Goal: Browse casually: Explore the website without a specific task or goal

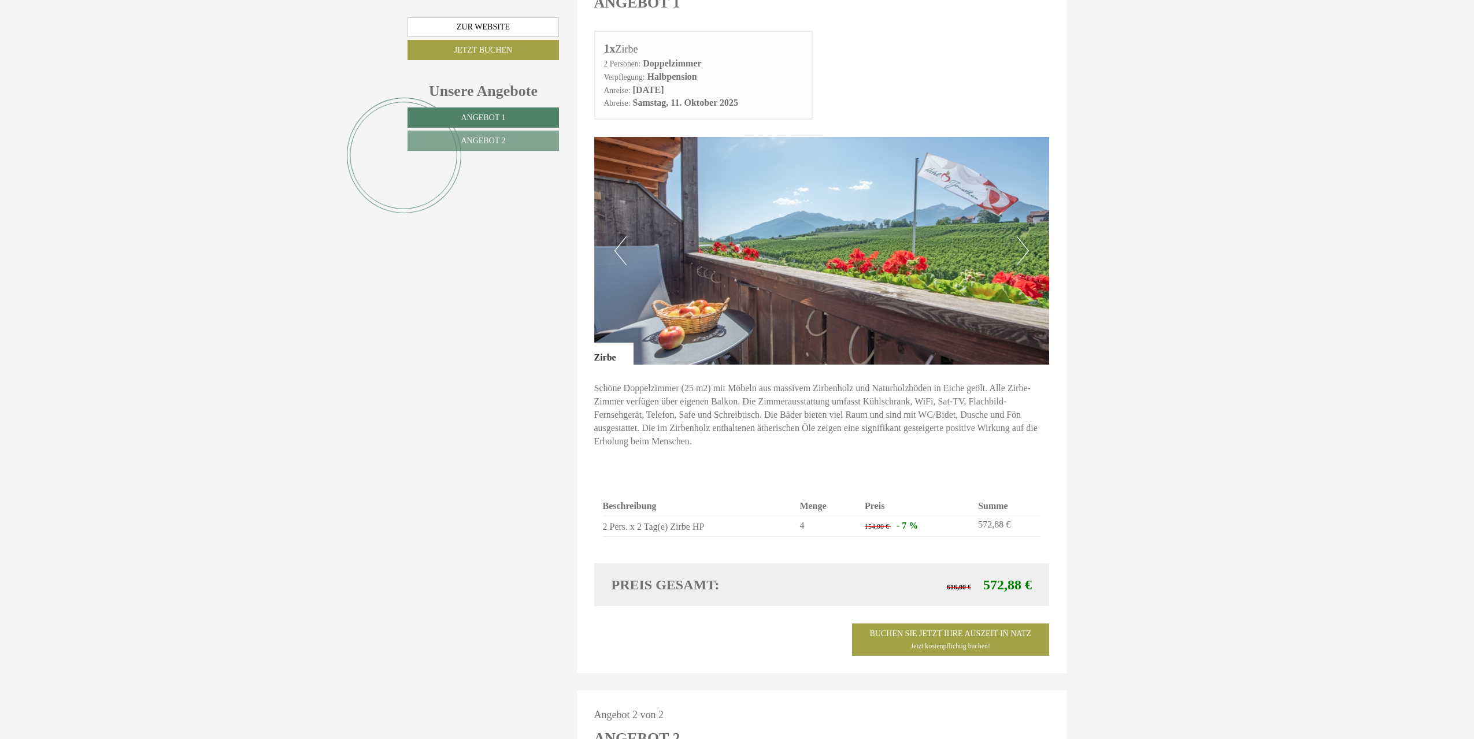
scroll to position [809, 0]
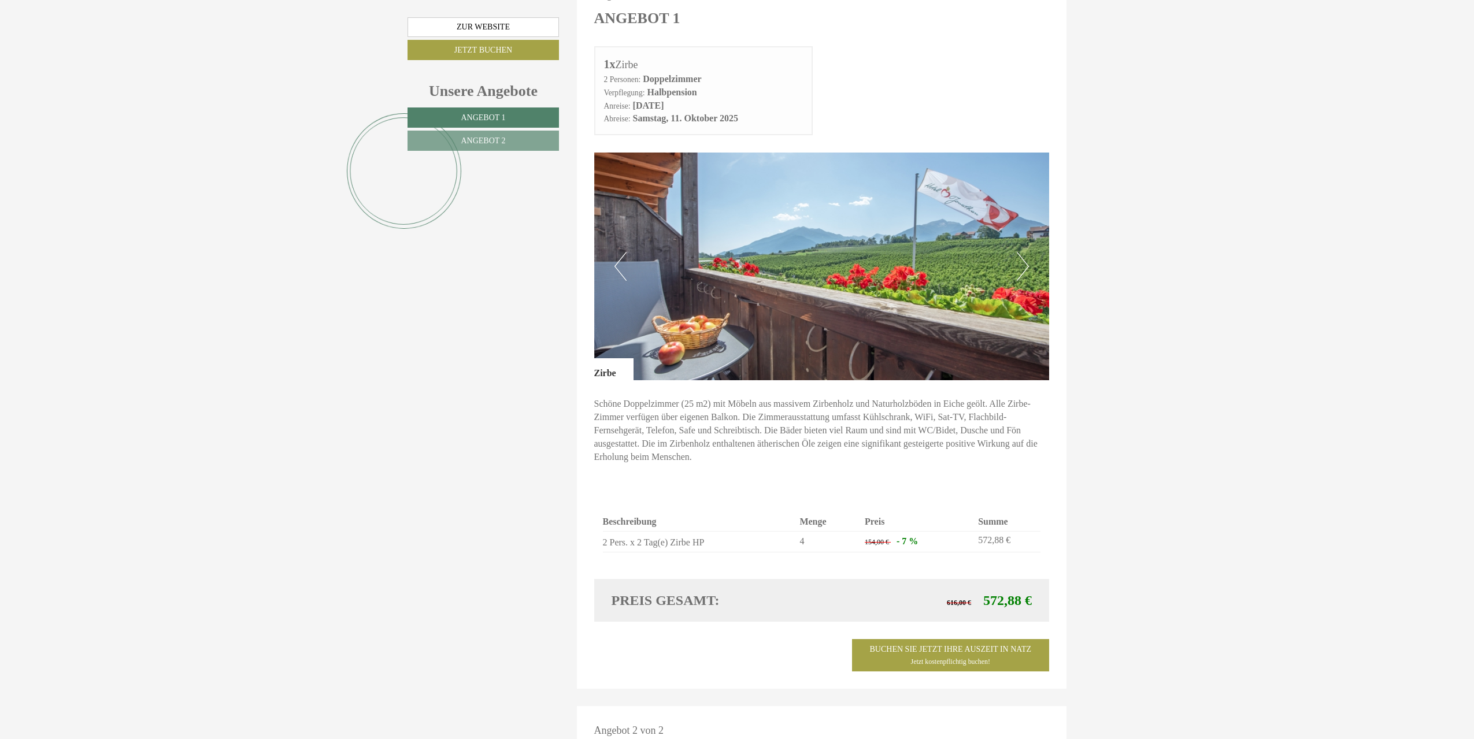
click at [1028, 252] on button "Next" at bounding box center [1023, 266] width 12 height 29
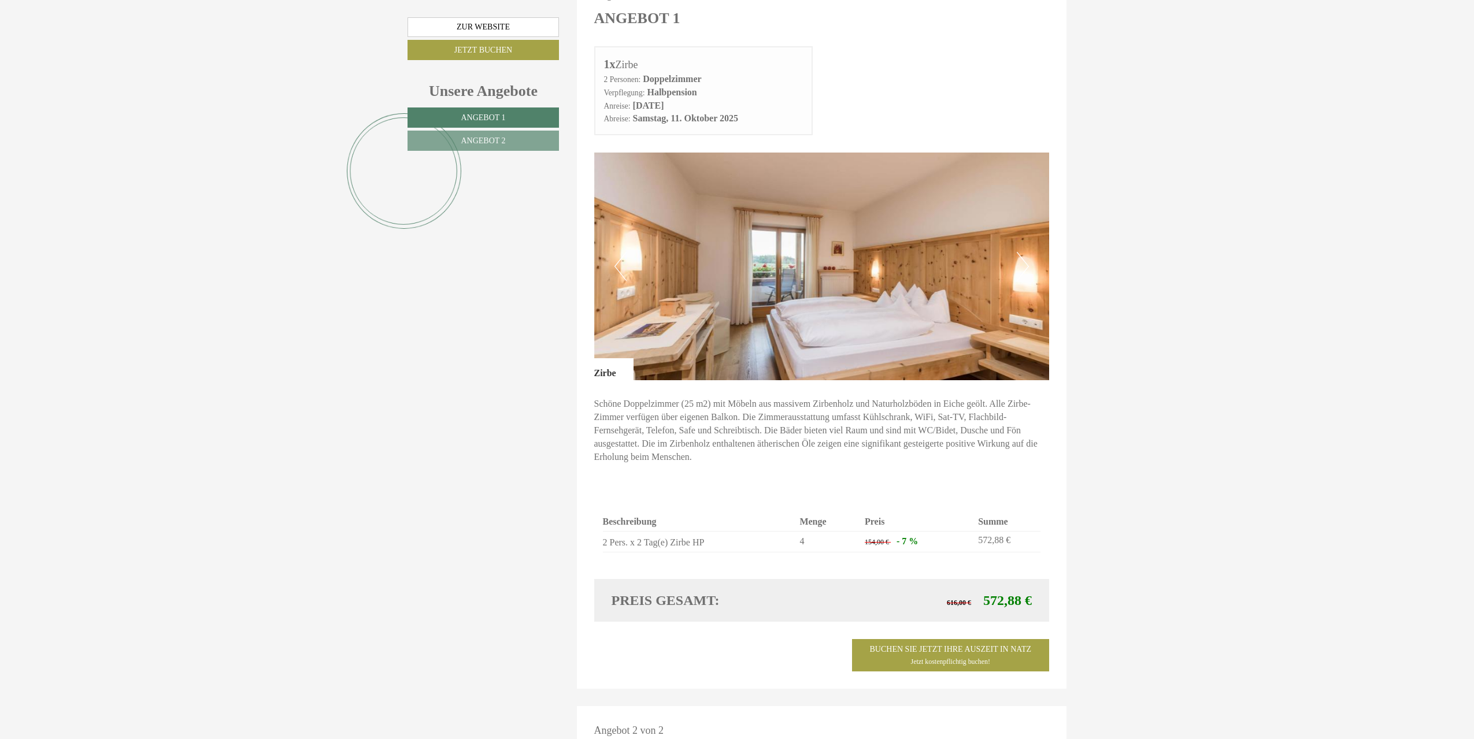
click at [1025, 252] on button "Next" at bounding box center [1023, 266] width 12 height 29
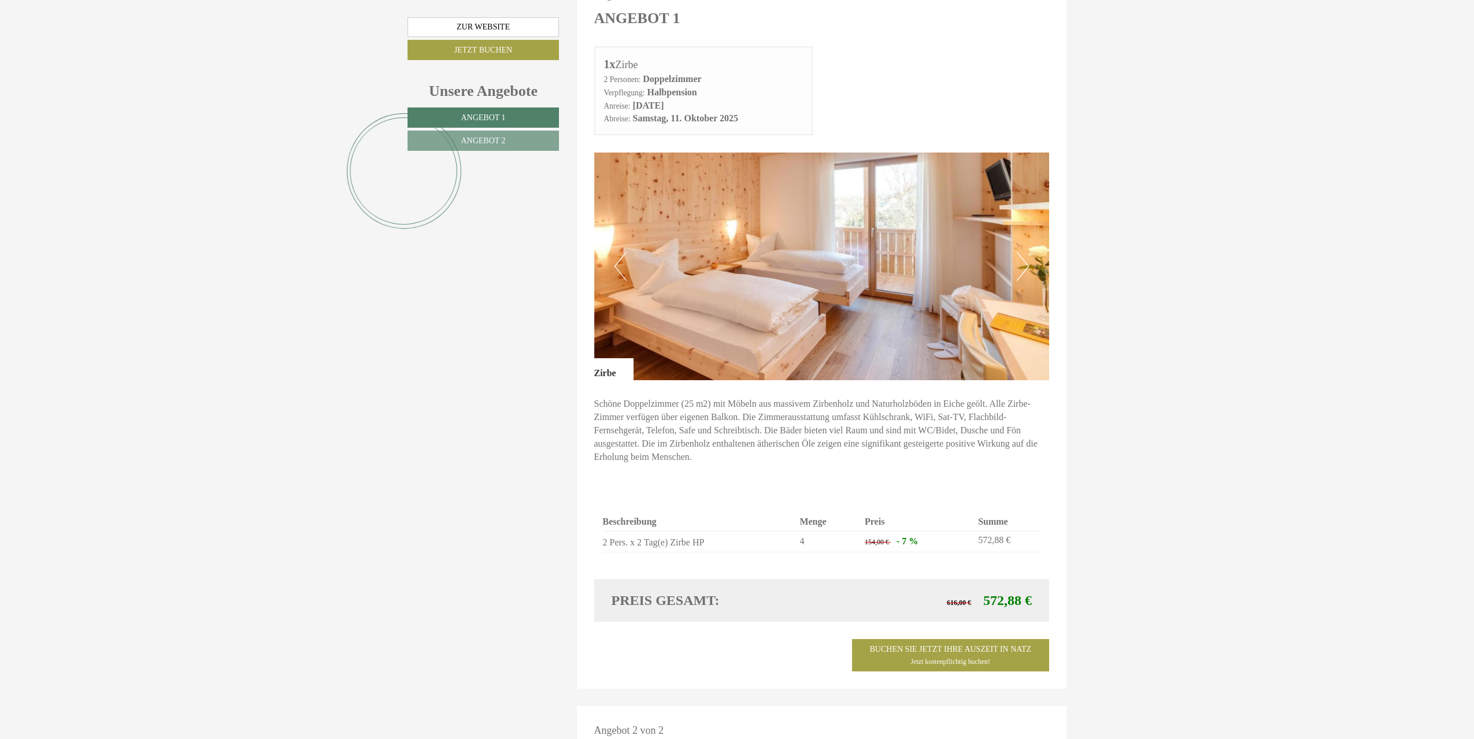
click at [1024, 252] on button "Next" at bounding box center [1023, 266] width 12 height 29
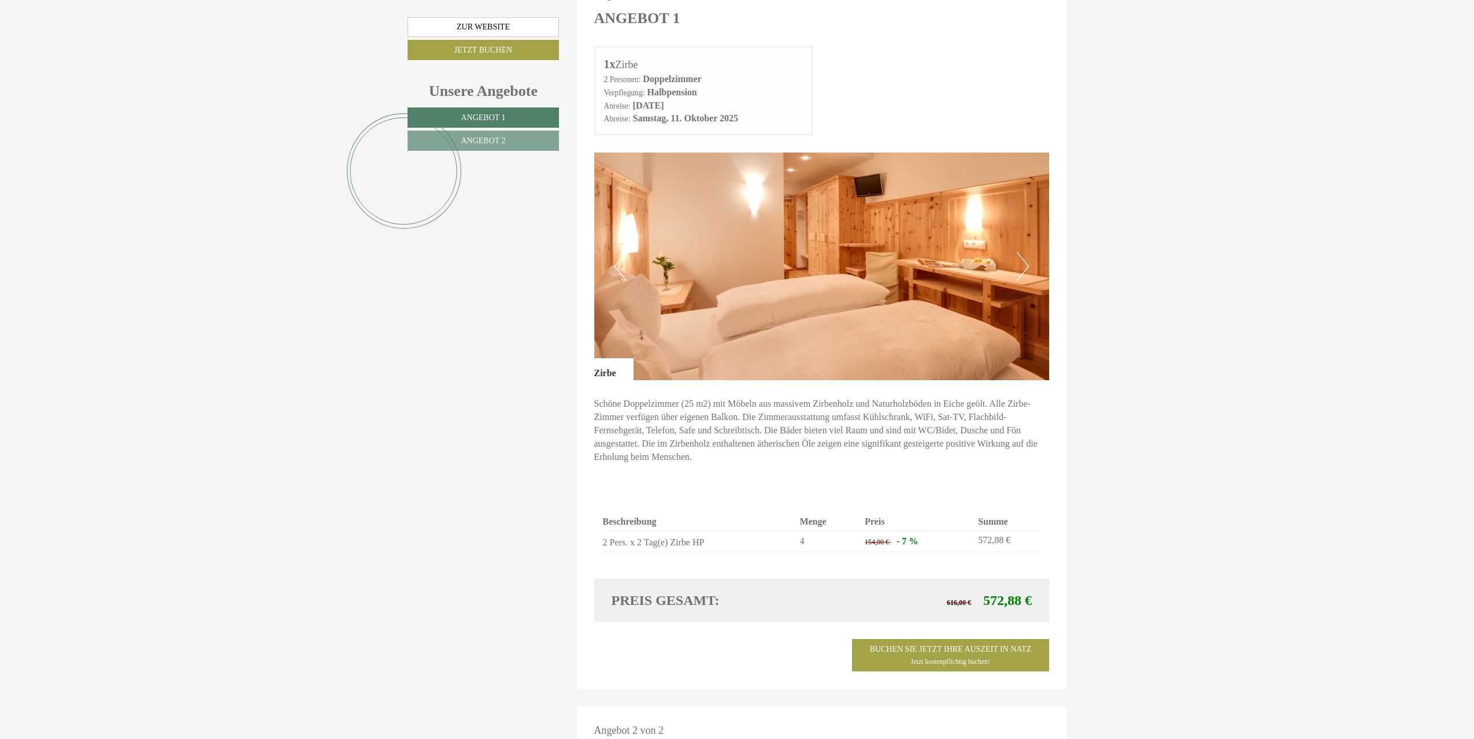
click at [1024, 252] on button "Next" at bounding box center [1023, 266] width 12 height 29
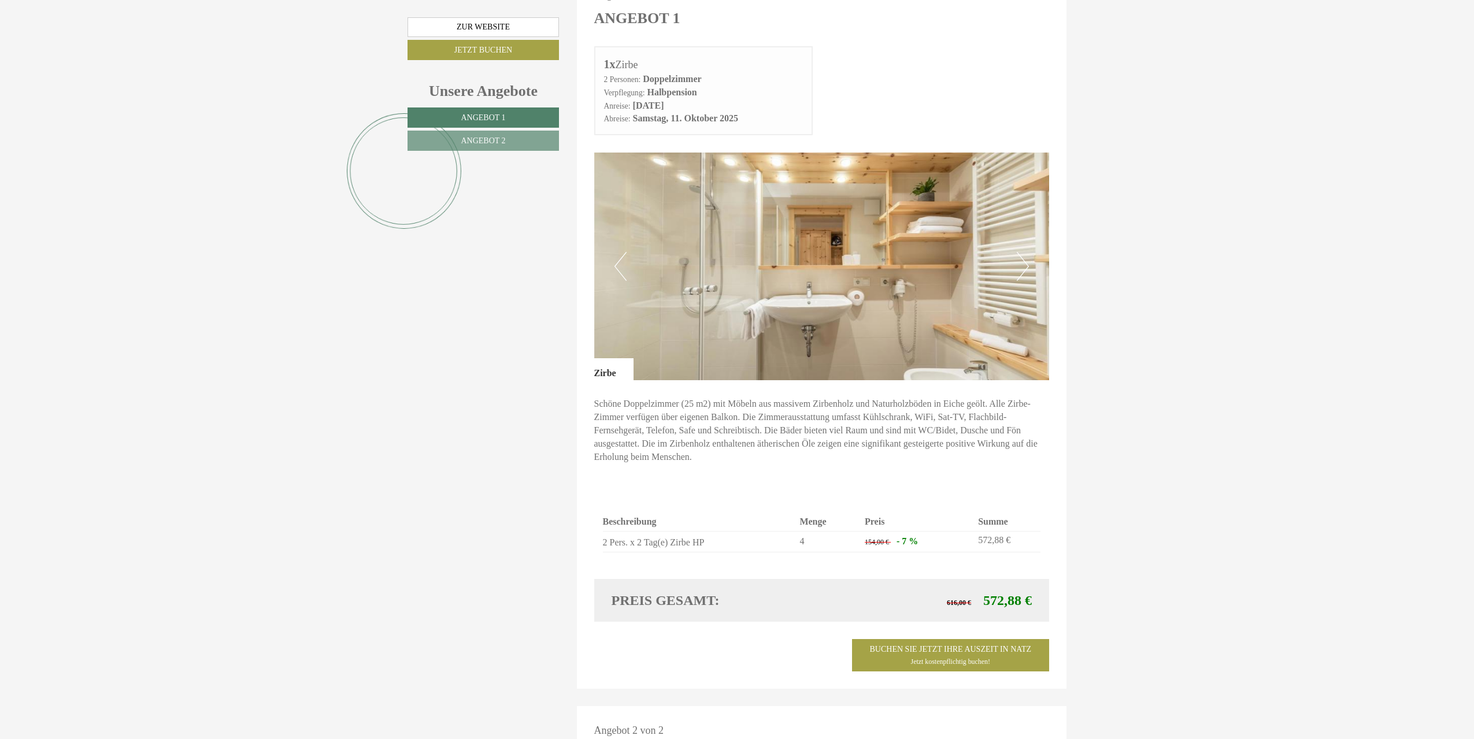
click at [1023, 252] on button "Next" at bounding box center [1023, 266] width 12 height 29
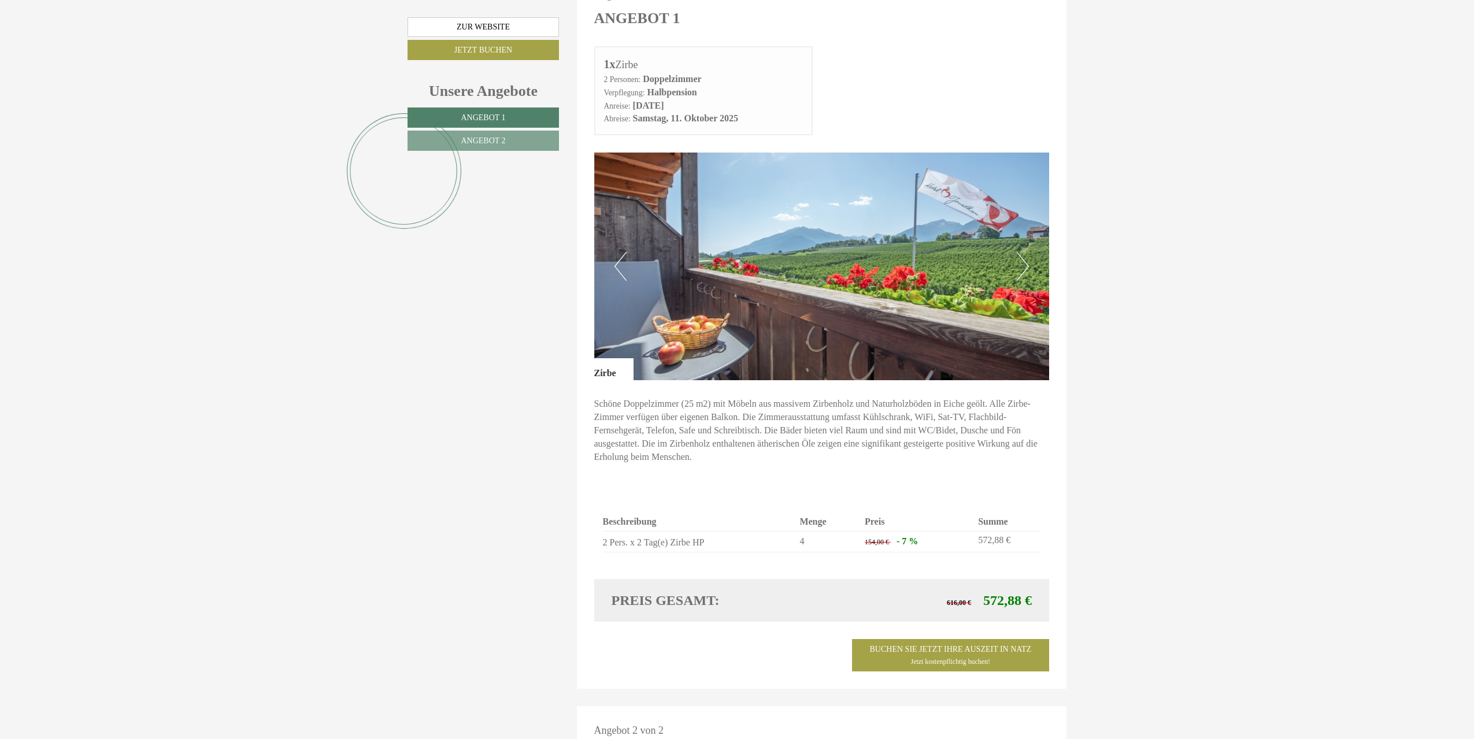
click at [1023, 252] on button "Next" at bounding box center [1023, 266] width 12 height 29
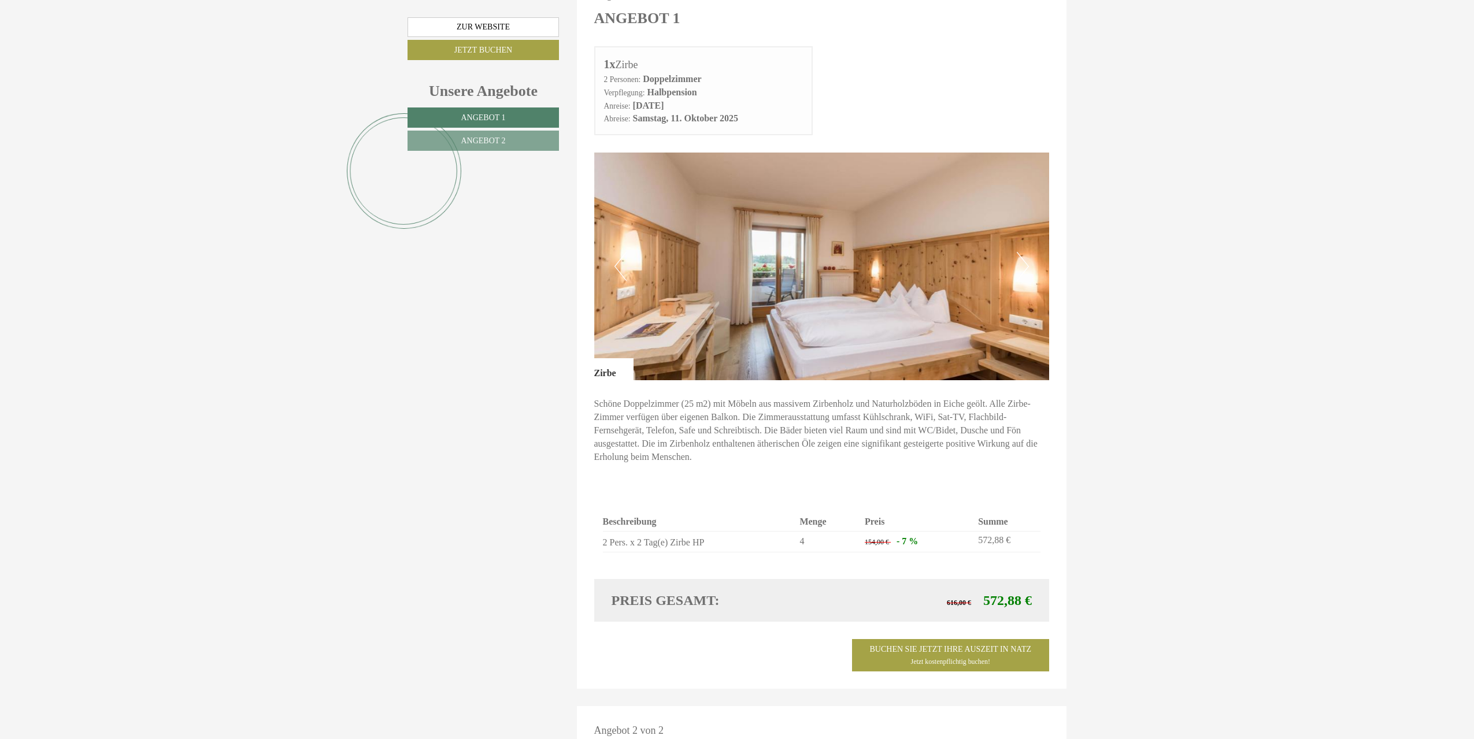
click at [1028, 252] on button "Next" at bounding box center [1023, 266] width 12 height 29
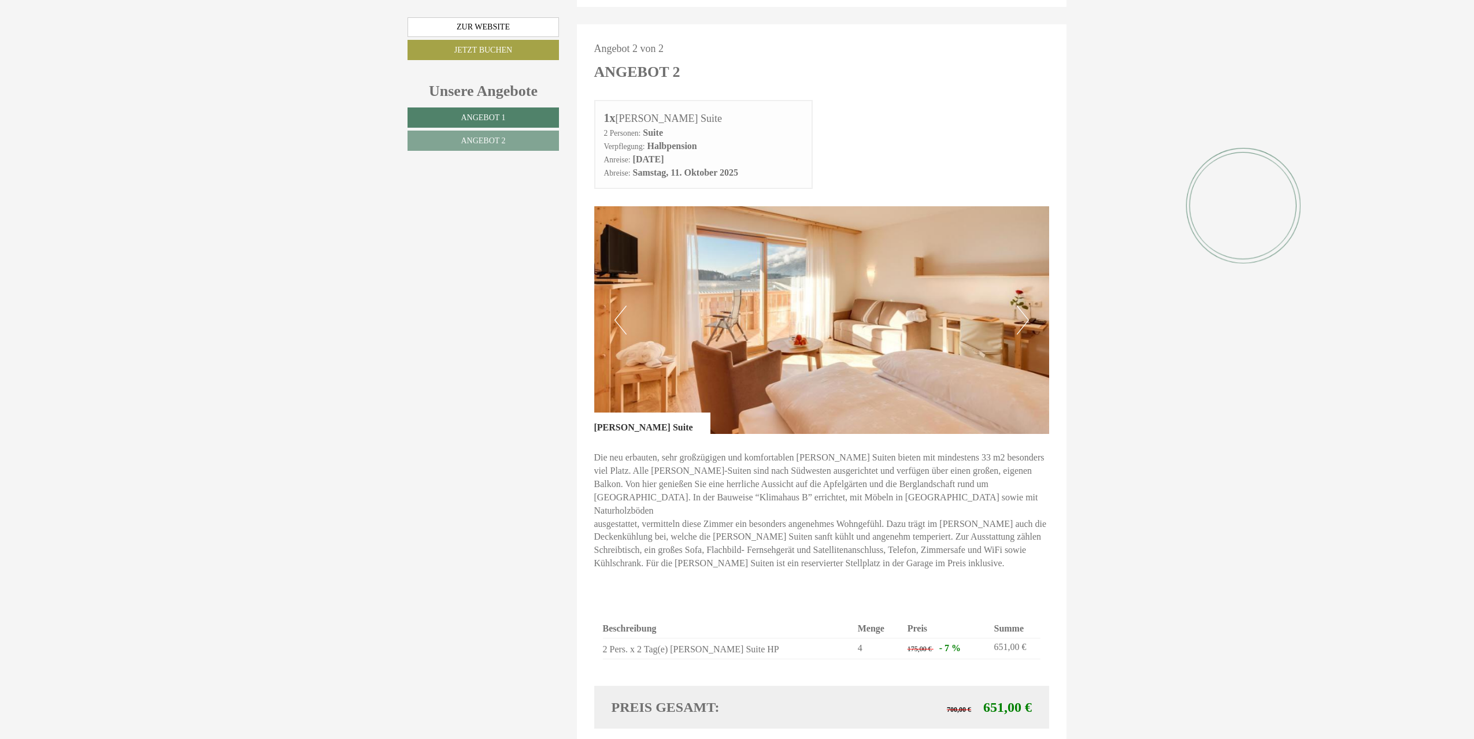
scroll to position [1503, 0]
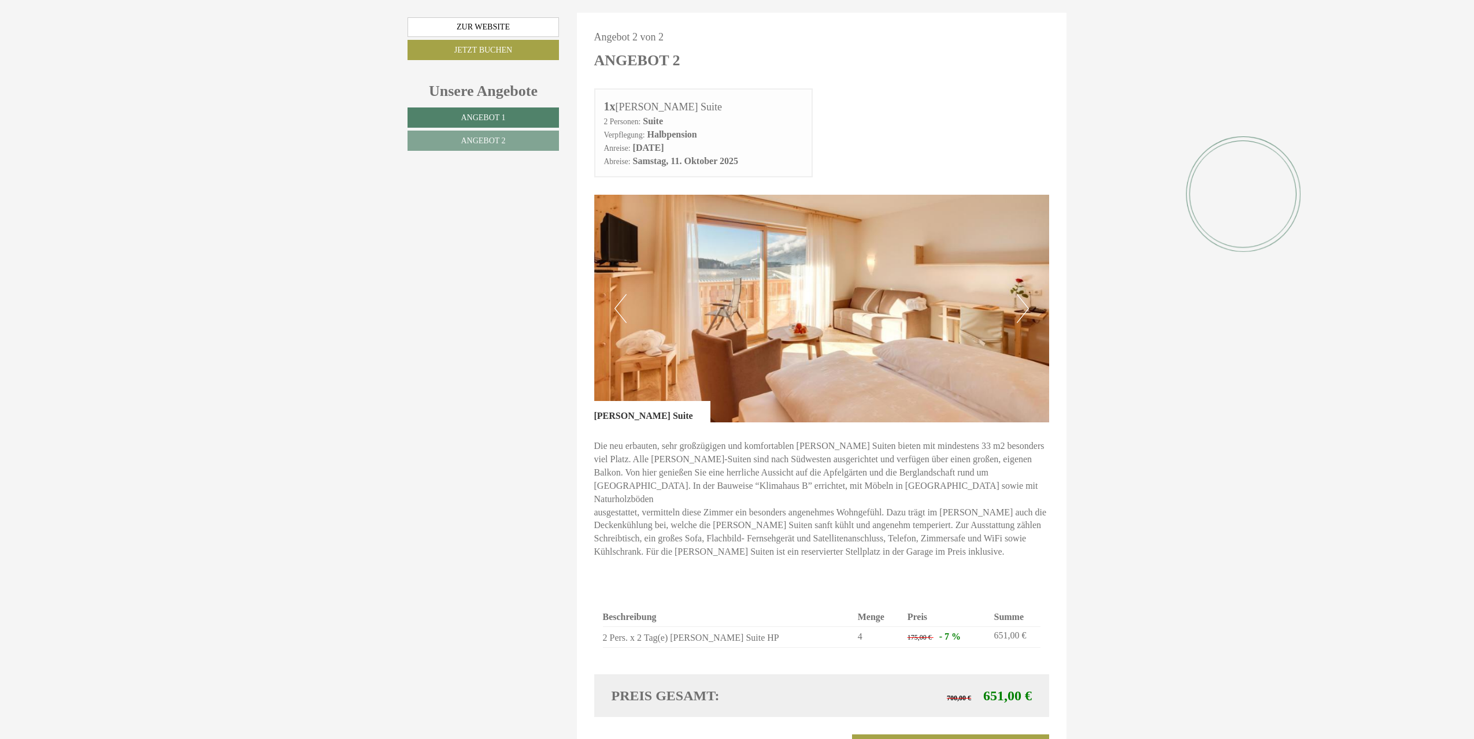
click at [1025, 294] on button "Next" at bounding box center [1023, 308] width 12 height 29
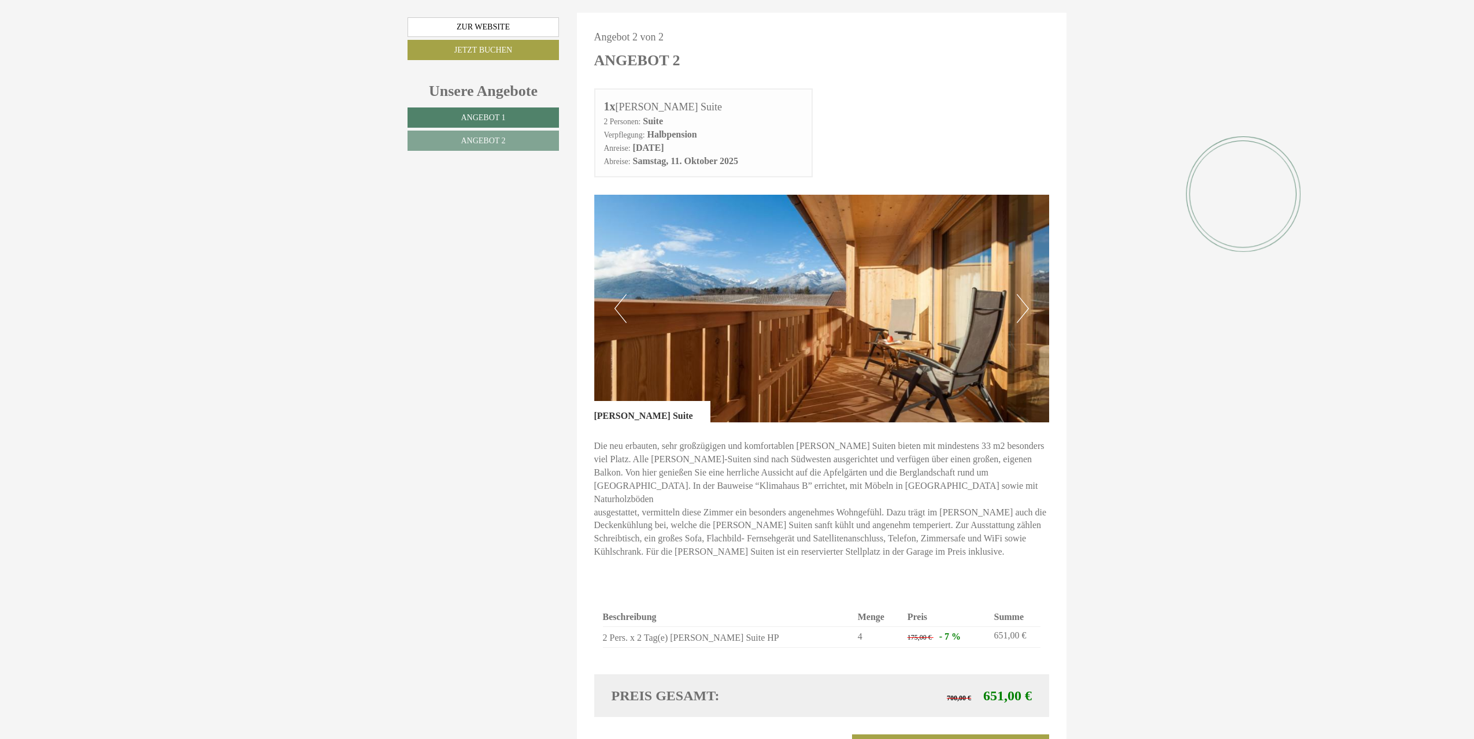
click at [1025, 294] on button "Next" at bounding box center [1023, 308] width 12 height 29
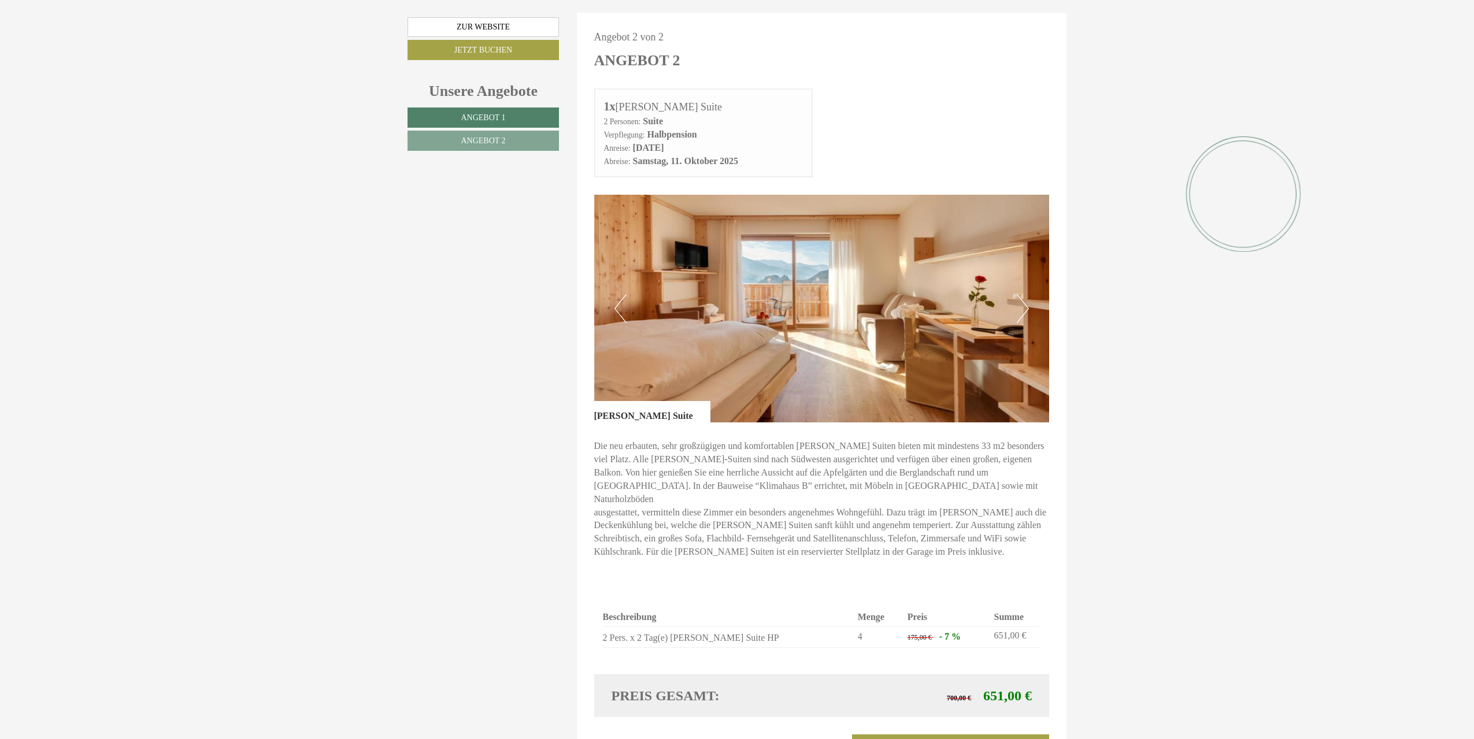
click at [1025, 294] on button "Next" at bounding box center [1023, 308] width 12 height 29
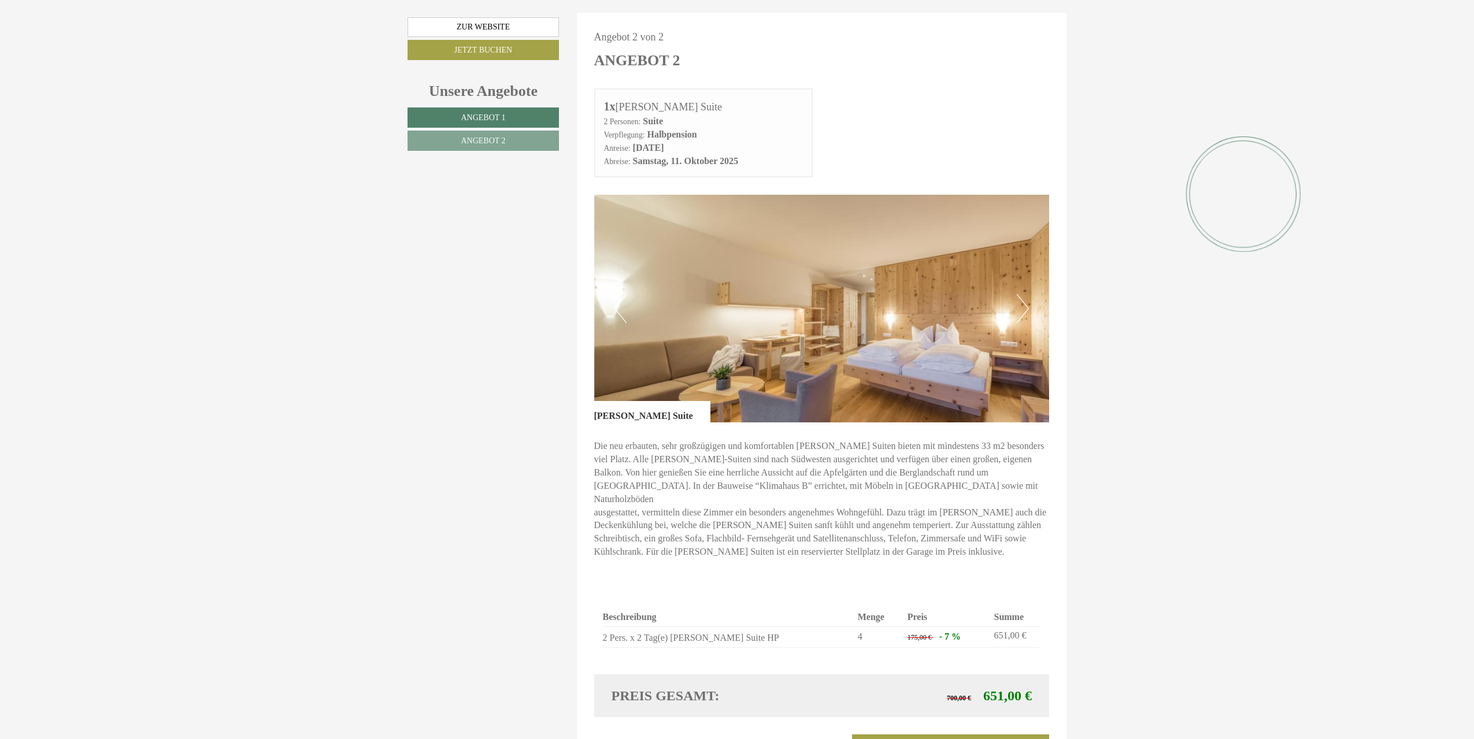
click at [1025, 294] on button "Next" at bounding box center [1023, 308] width 12 height 29
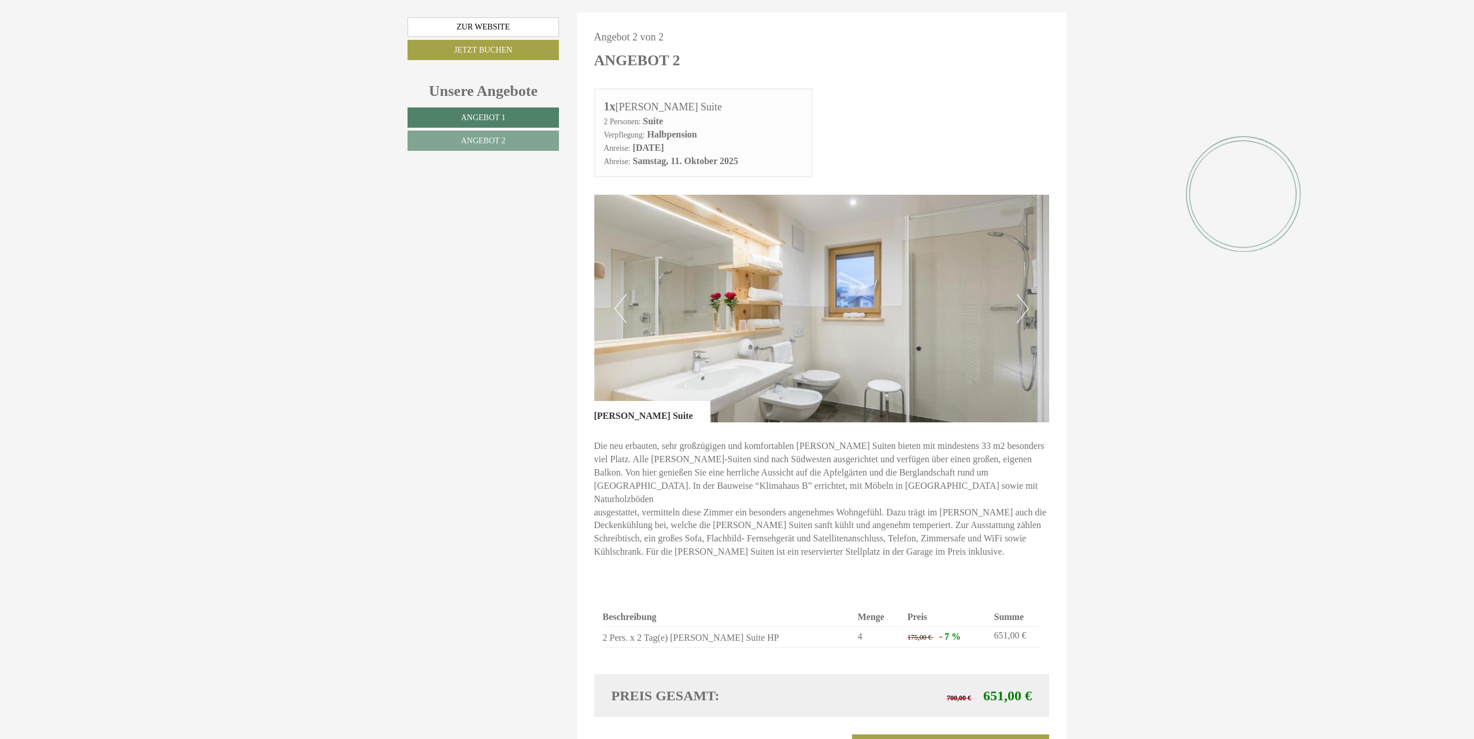
click at [1025, 294] on button "Next" at bounding box center [1023, 308] width 12 height 29
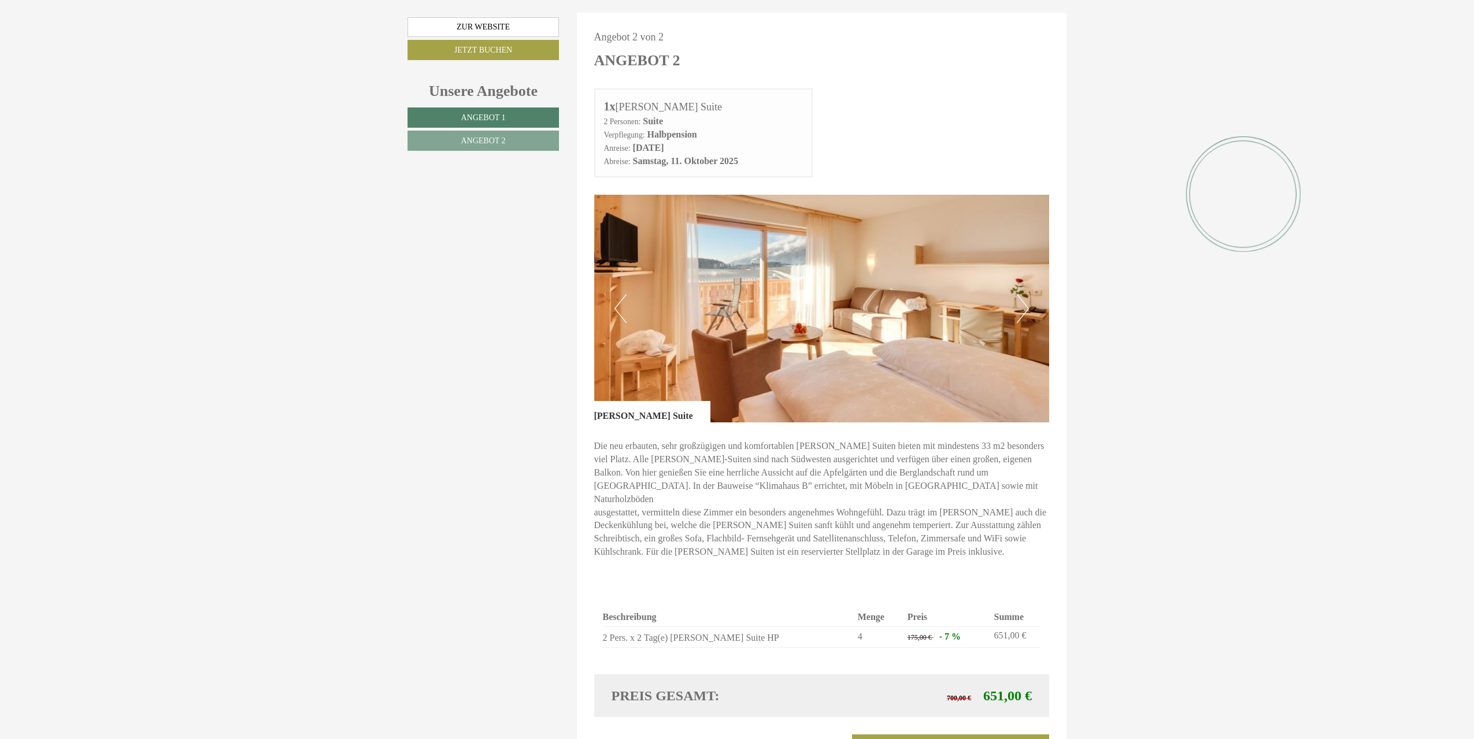
click at [1025, 294] on button "Next" at bounding box center [1023, 308] width 12 height 29
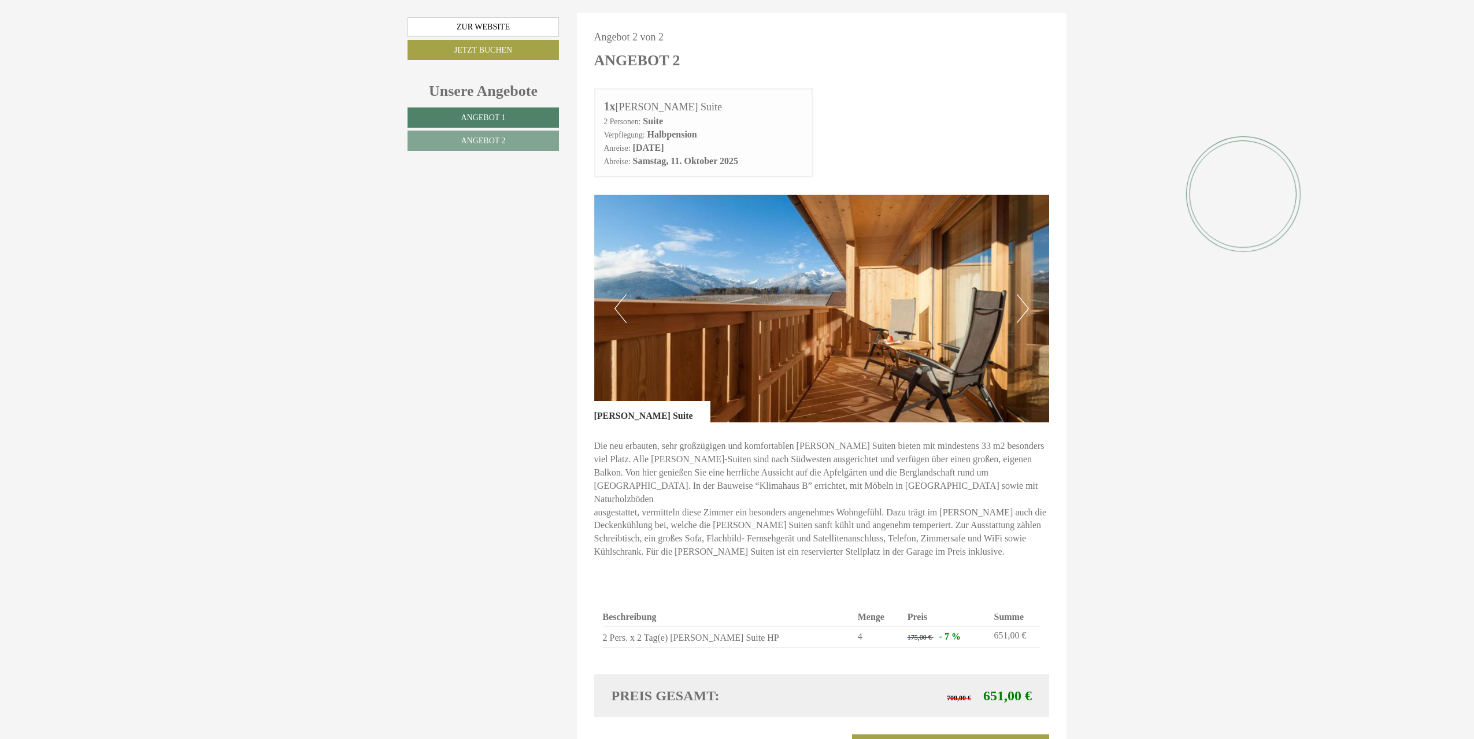
click at [1027, 294] on button "Next" at bounding box center [1023, 308] width 12 height 29
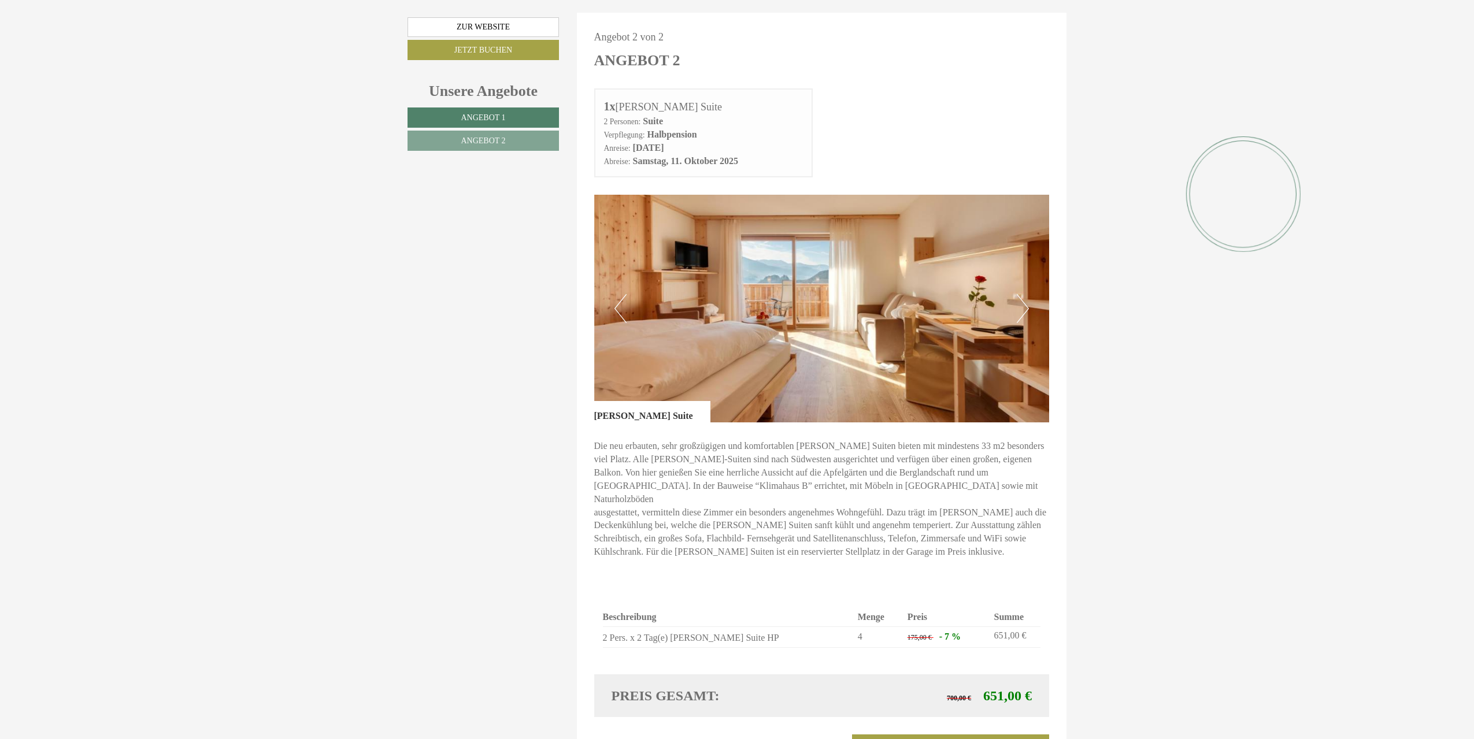
click at [1027, 294] on button "Next" at bounding box center [1023, 308] width 12 height 29
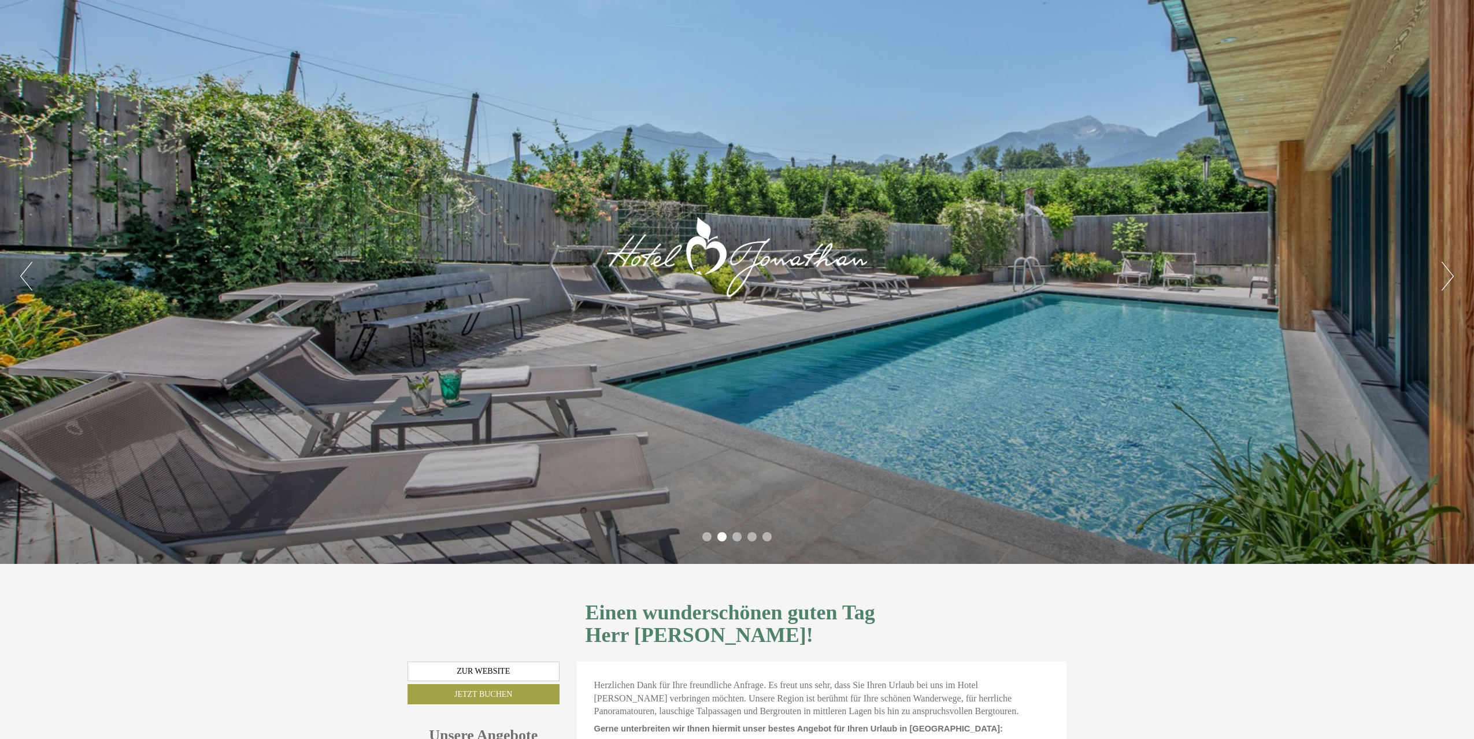
scroll to position [0, 0]
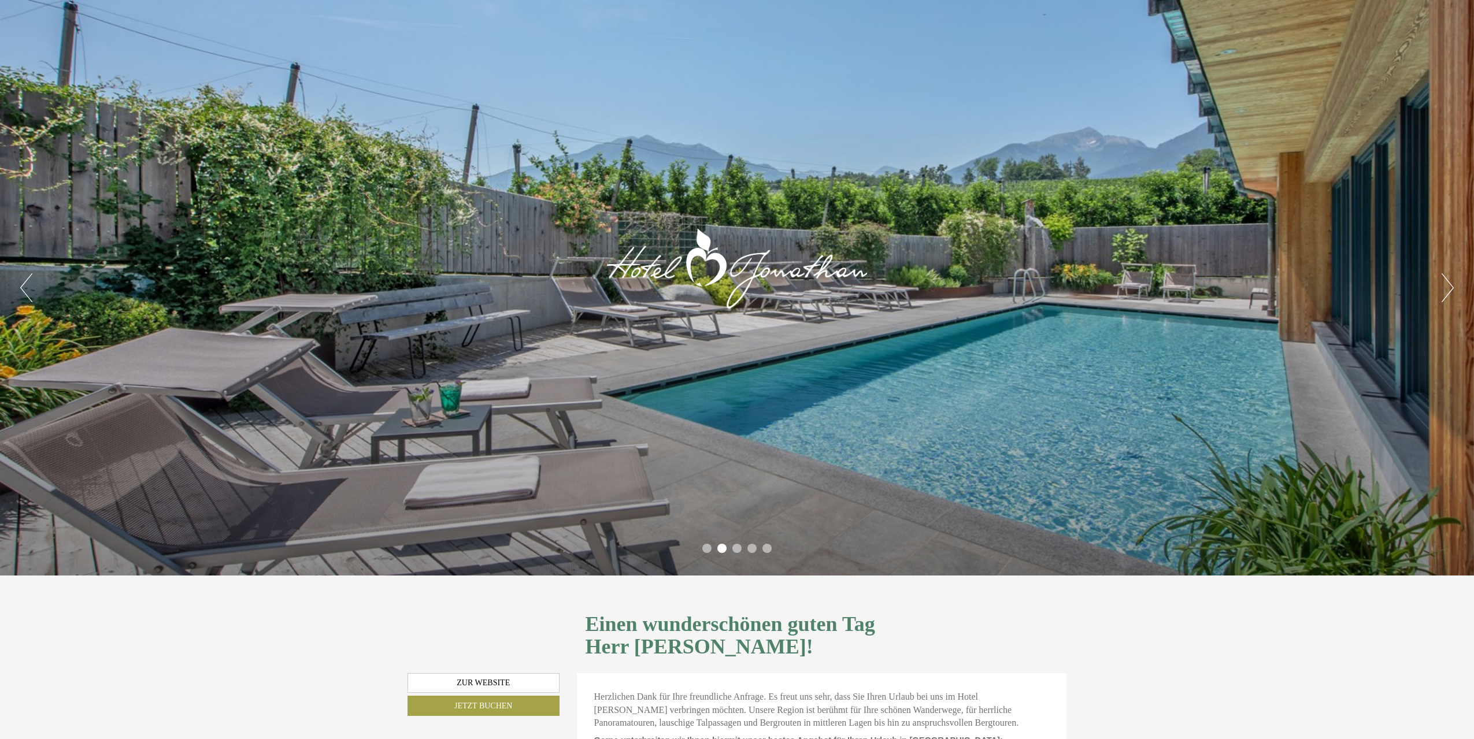
click at [1453, 290] on button "Next" at bounding box center [1448, 287] width 12 height 29
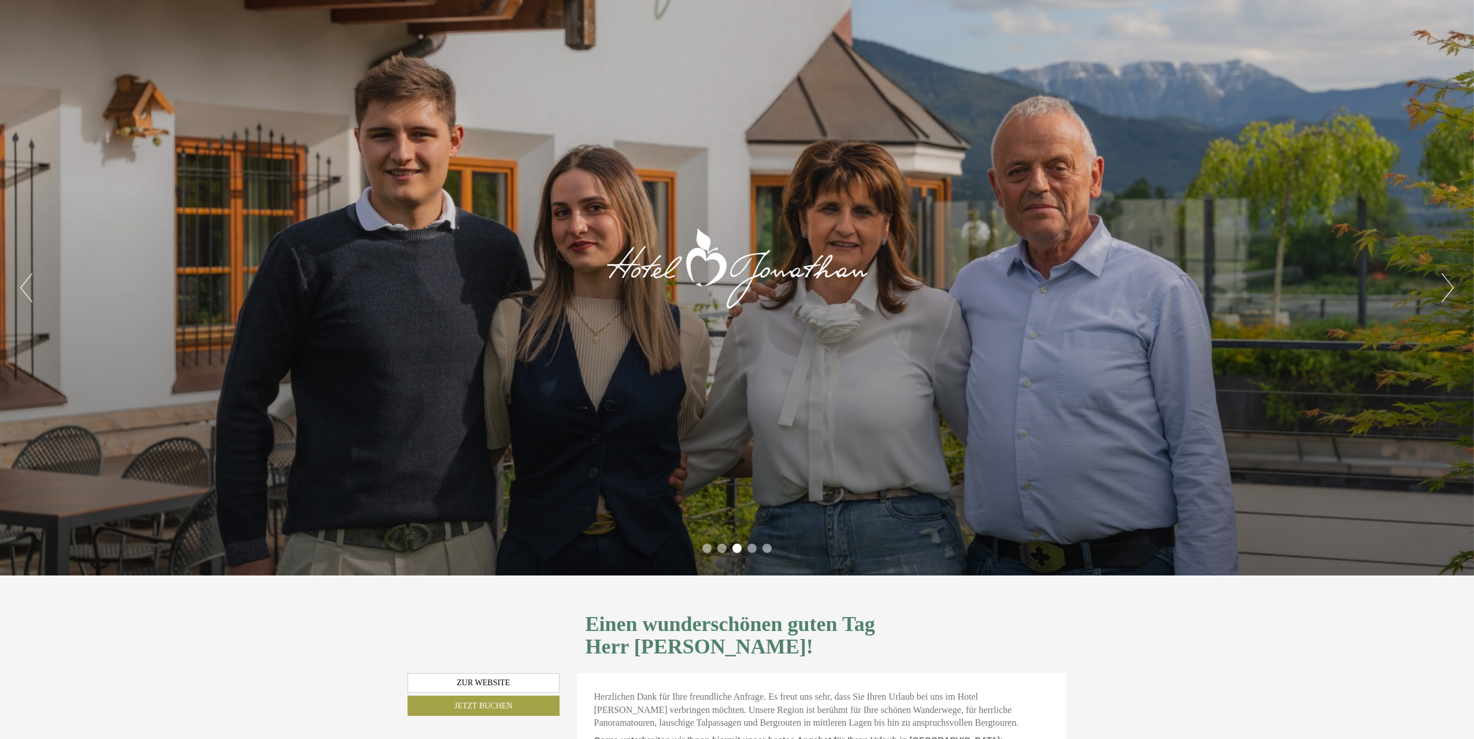
click at [1452, 288] on button "Next" at bounding box center [1448, 287] width 12 height 29
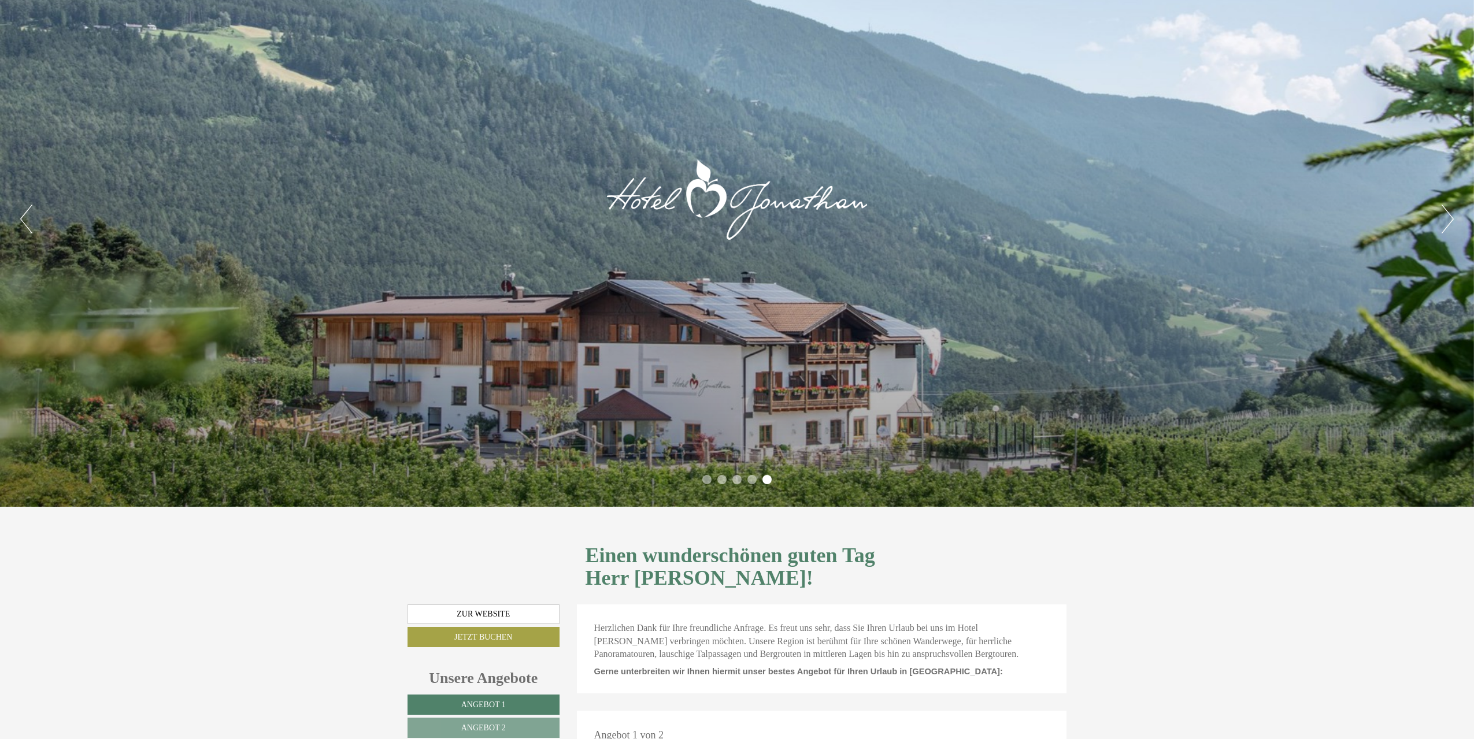
scroll to position [58, 0]
